Goal: Check status: Check status

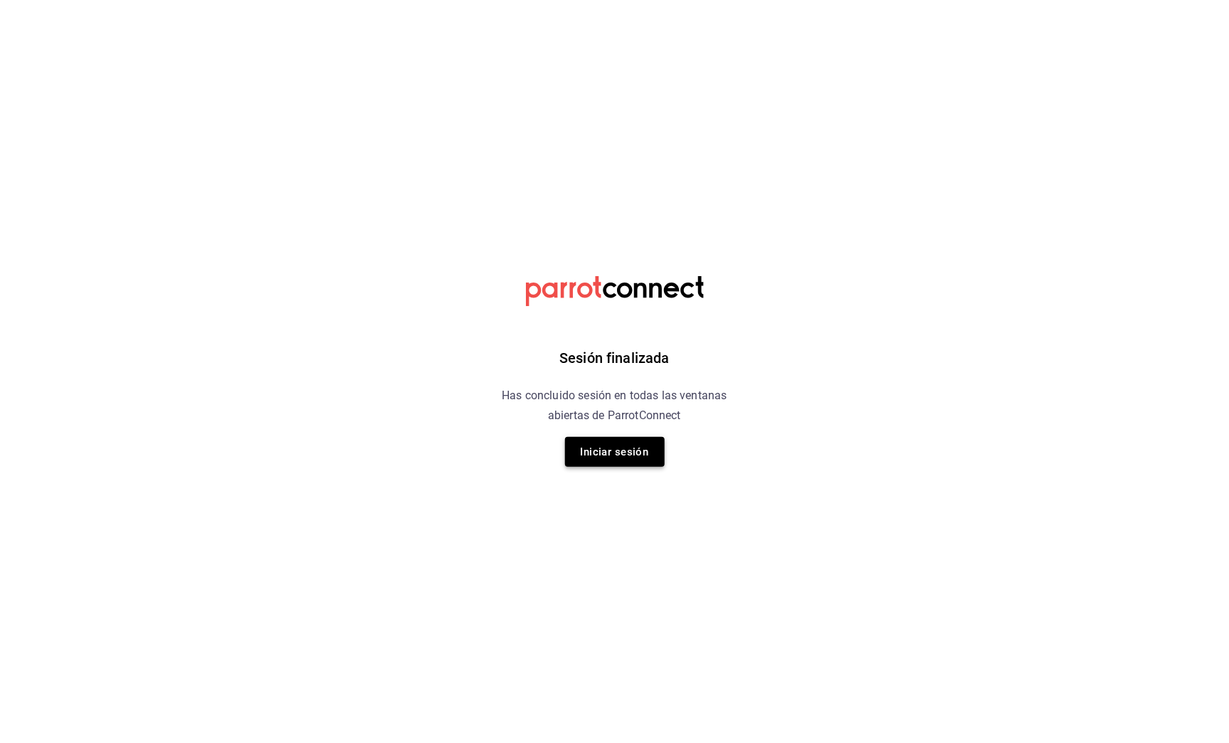
click at [621, 456] on button "Iniciar sesión" at bounding box center [615, 452] width 100 height 30
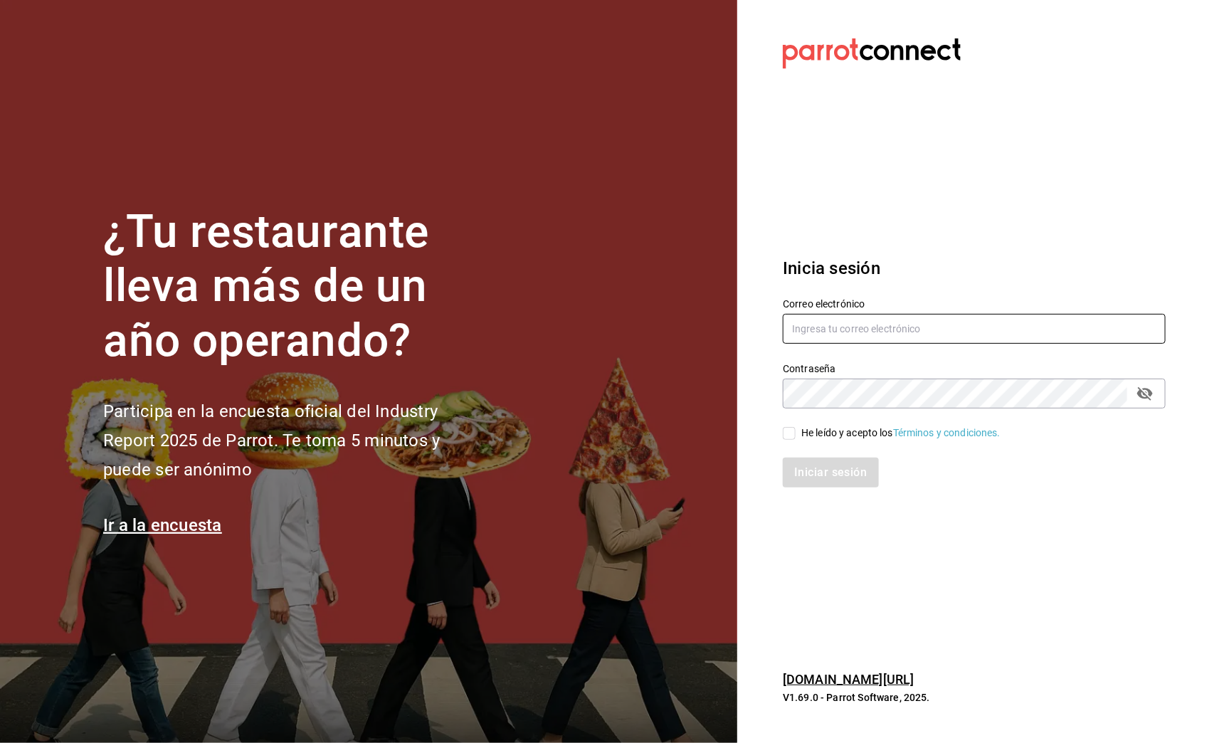
click at [849, 340] on input "text" at bounding box center [974, 329] width 383 height 30
type input "multiuser@cafeb.com"
click at [794, 437] on input "He leído y acepto los Términos y condiciones." at bounding box center [789, 433] width 13 height 13
checkbox input "true"
click at [803, 474] on button "Iniciar sesión" at bounding box center [831, 473] width 97 height 30
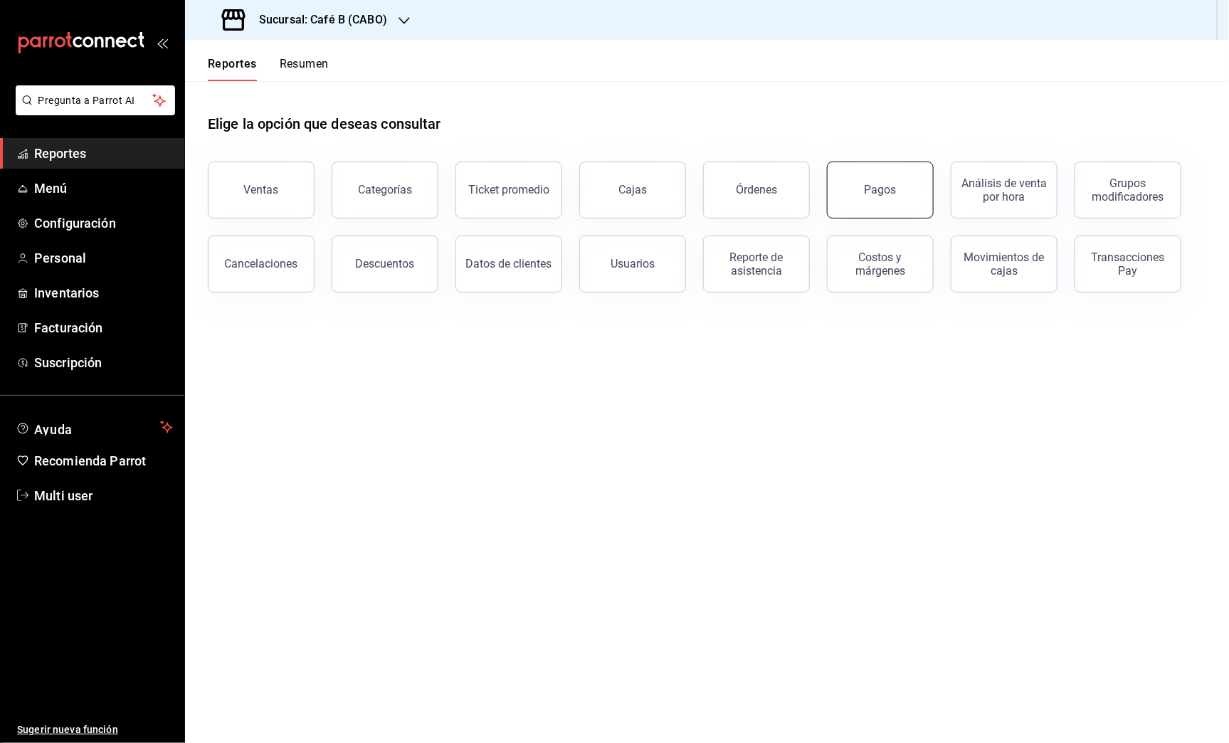
click at [879, 194] on div "Pagos" at bounding box center [881, 190] width 32 height 14
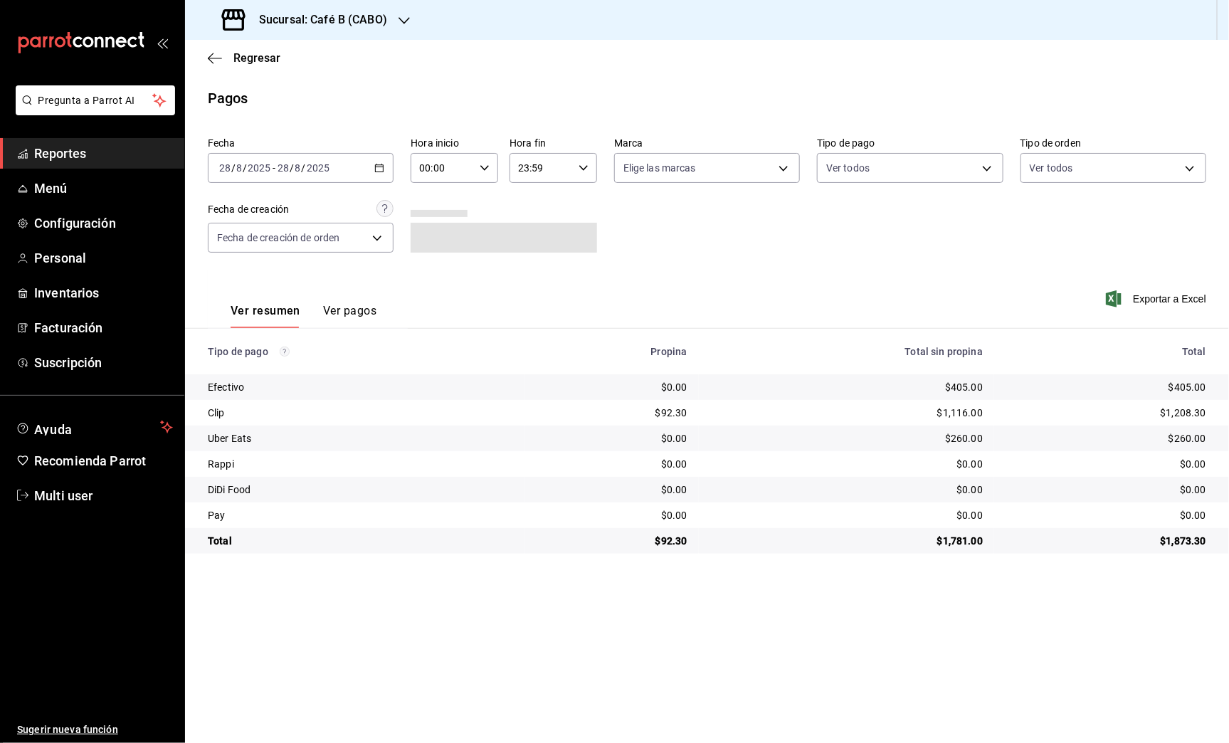
click at [368, 165] on div "[DATE] [DATE] - [DATE] [DATE]" at bounding box center [301, 168] width 186 height 30
click at [290, 367] on span "Rango de fechas" at bounding box center [275, 371] width 110 height 15
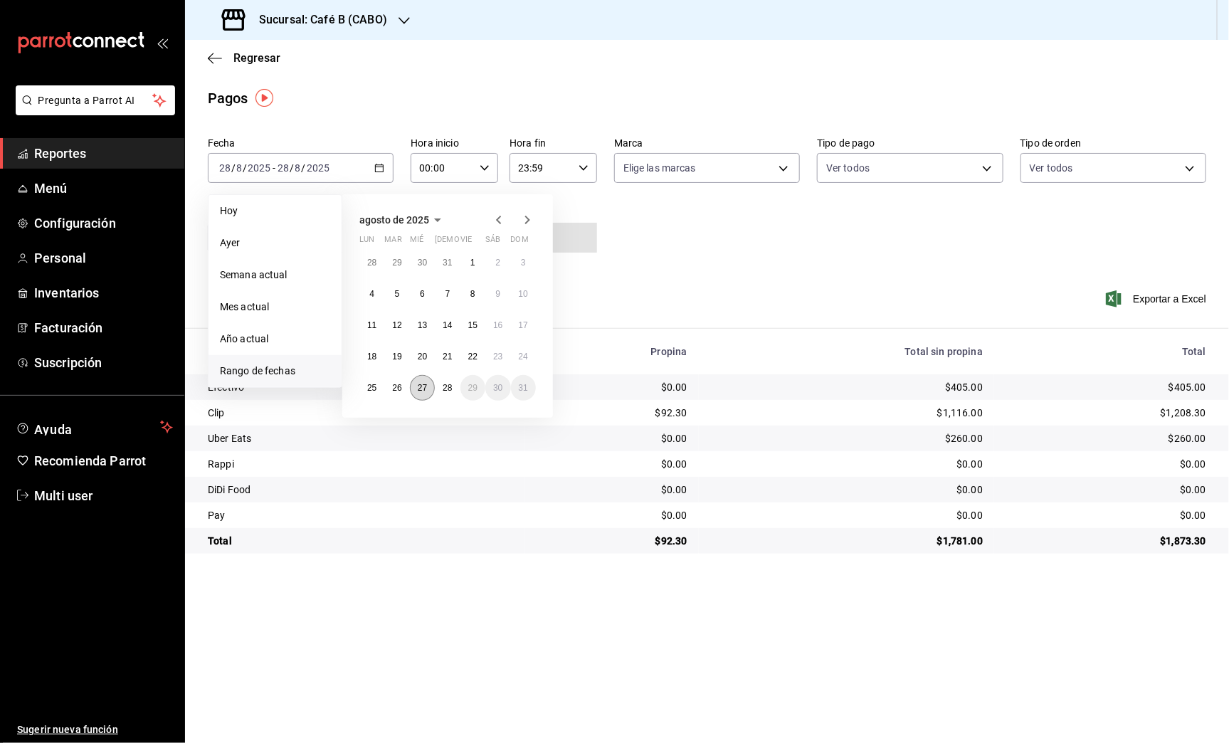
click at [425, 383] on abbr "27" at bounding box center [422, 388] width 9 height 10
click at [426, 395] on button "27" at bounding box center [422, 388] width 25 height 26
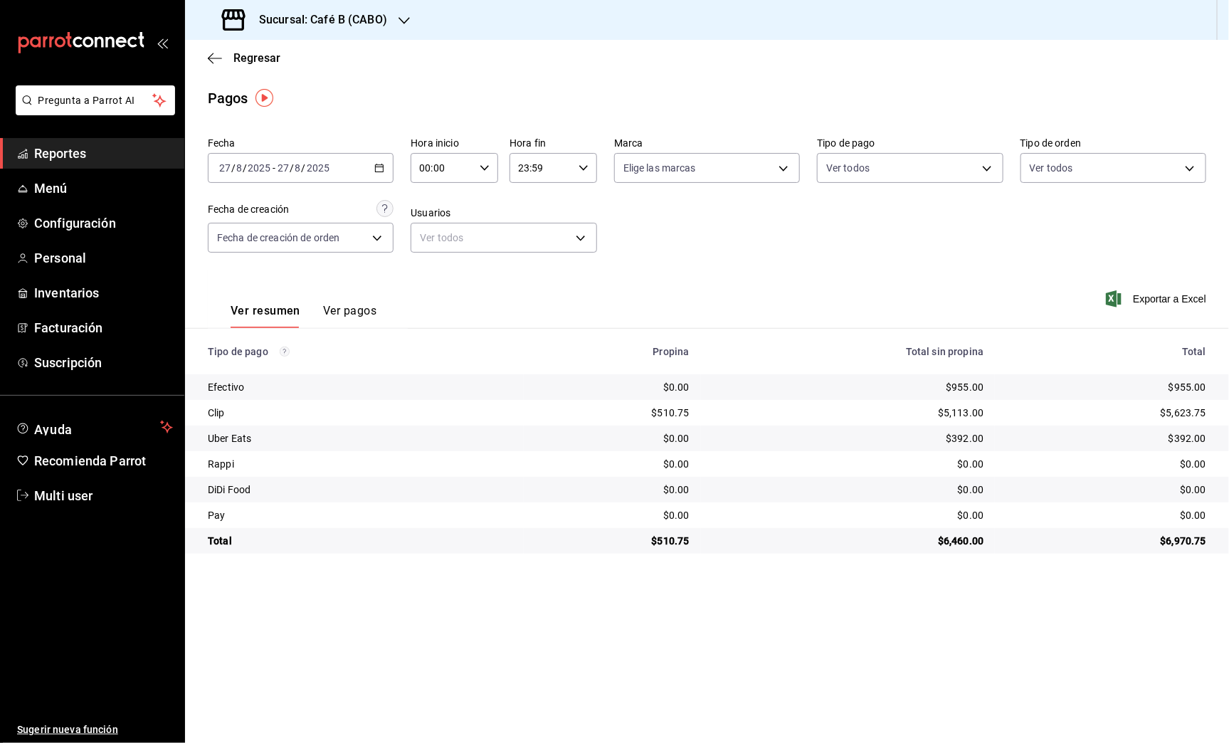
click at [392, 21] on div "Sucursal: Café B (CABO)" at bounding box center [305, 20] width 219 height 40
click at [313, 95] on div "Café B (CDMX)" at bounding box center [291, 93] width 191 height 15
